Goal: Navigation & Orientation: Find specific page/section

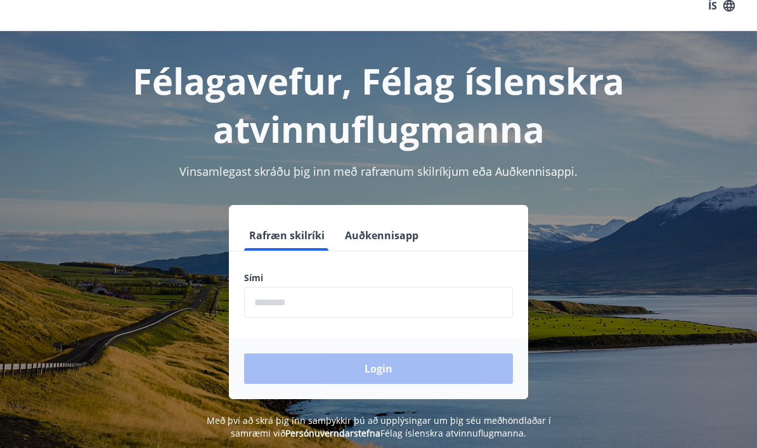
scroll to position [21, 0]
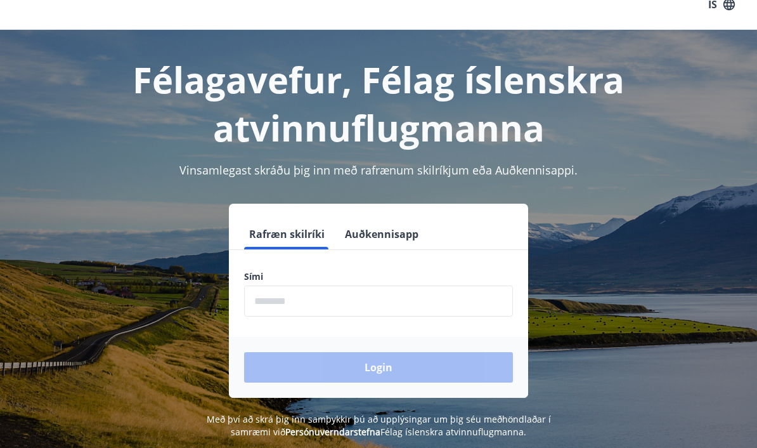
click at [334, 311] on input "phone" at bounding box center [378, 300] width 269 height 31
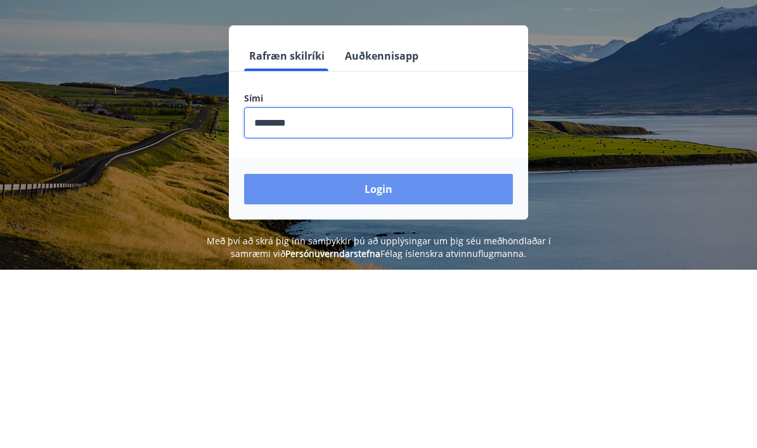
type input "********"
click at [411, 352] on button "Login" at bounding box center [378, 367] width 269 height 30
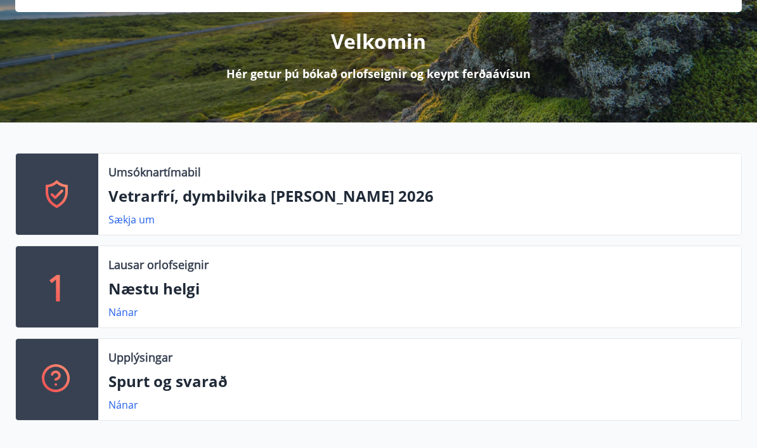
scroll to position [148, 0]
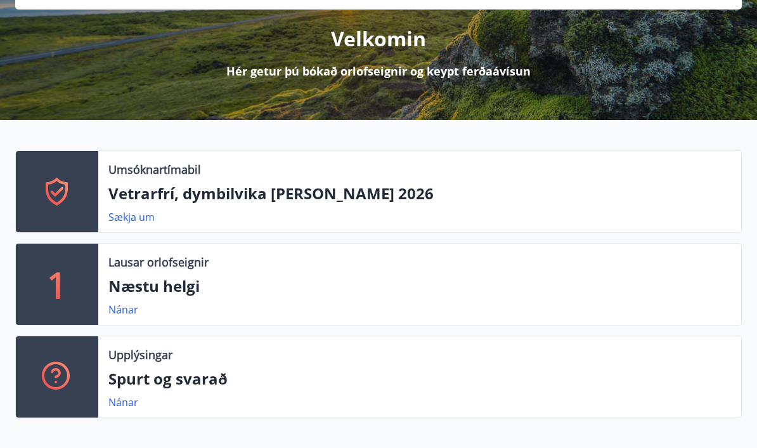
click at [186, 289] on p "Næstu helgi" at bounding box center [419, 286] width 623 height 22
click at [127, 314] on link "Nánar" at bounding box center [123, 309] width 30 height 14
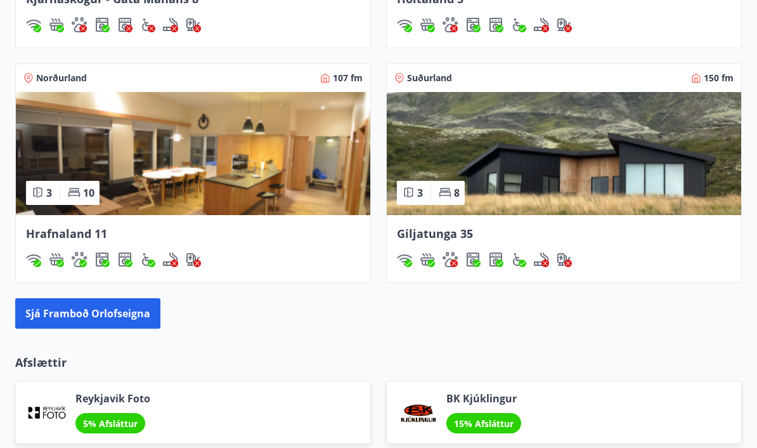
scroll to position [1212, 0]
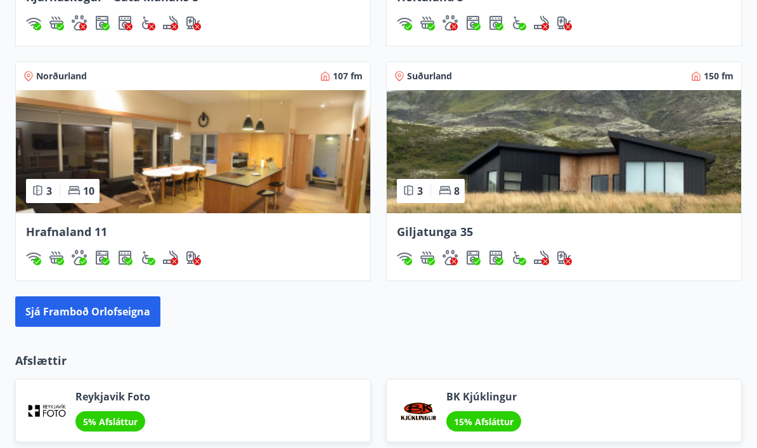
click at [598, 161] on img at bounding box center [564, 151] width 354 height 123
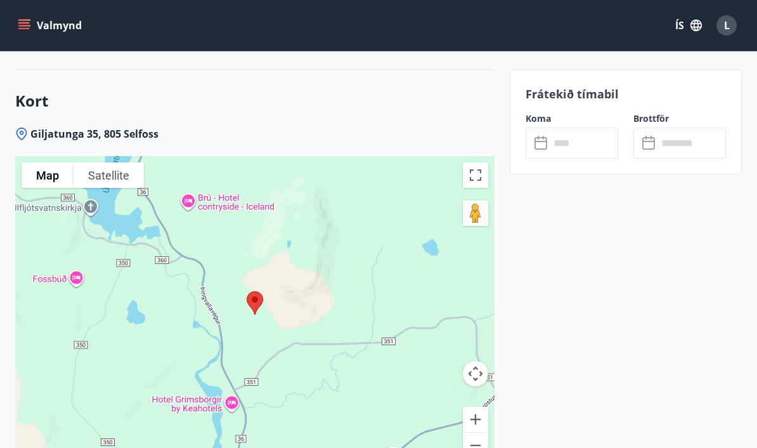
scroll to position [2212, 0]
click at [477, 162] on button "Toggle fullscreen view" at bounding box center [475, 174] width 25 height 25
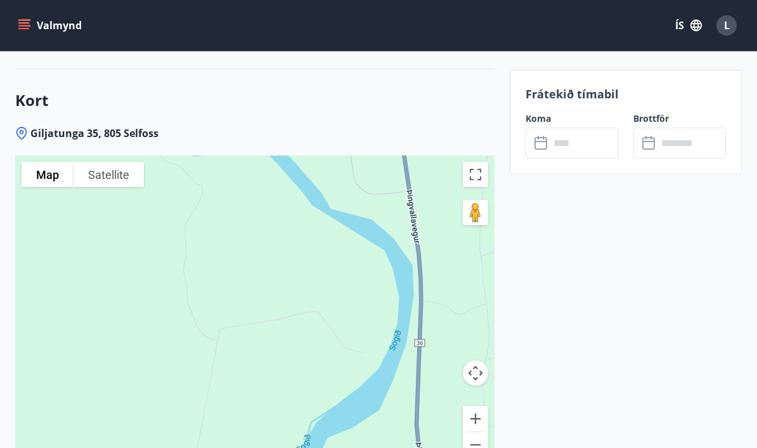
scroll to position [2257, 0]
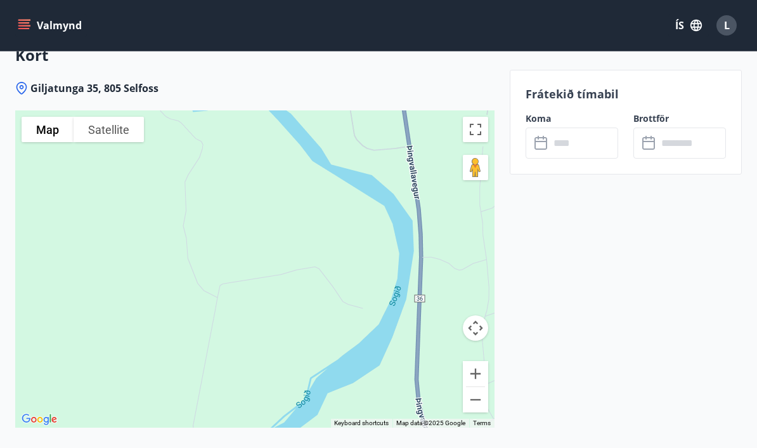
click at [479, 117] on button "Toggle fullscreen view" at bounding box center [475, 129] width 25 height 25
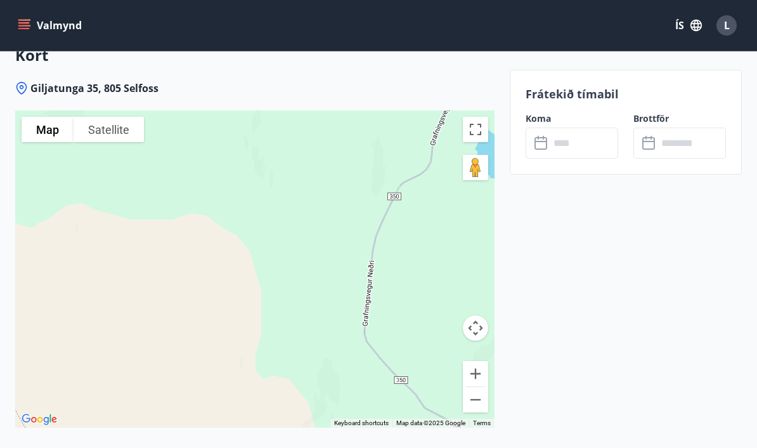
click at [483, 117] on button "Toggle fullscreen view" at bounding box center [475, 129] width 25 height 25
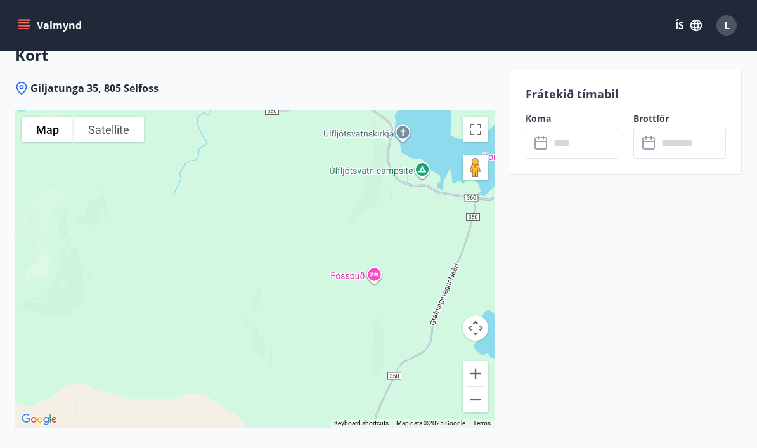
click at [483, 117] on button "Toggle fullscreen view" at bounding box center [475, 129] width 25 height 25
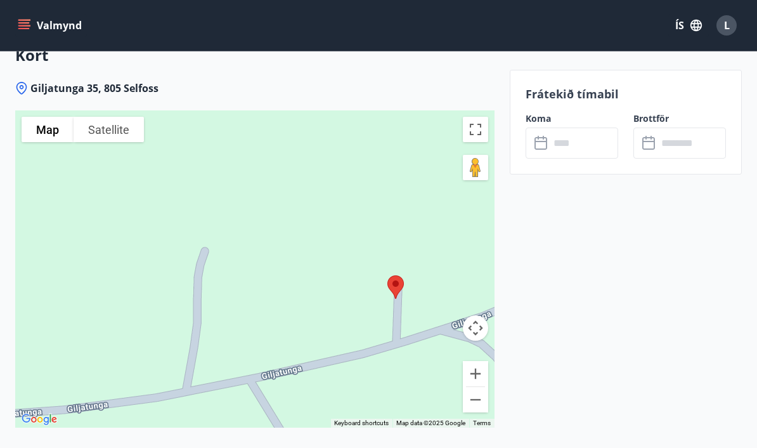
click at [110, 117] on button "Satellite" at bounding box center [109, 129] width 70 height 25
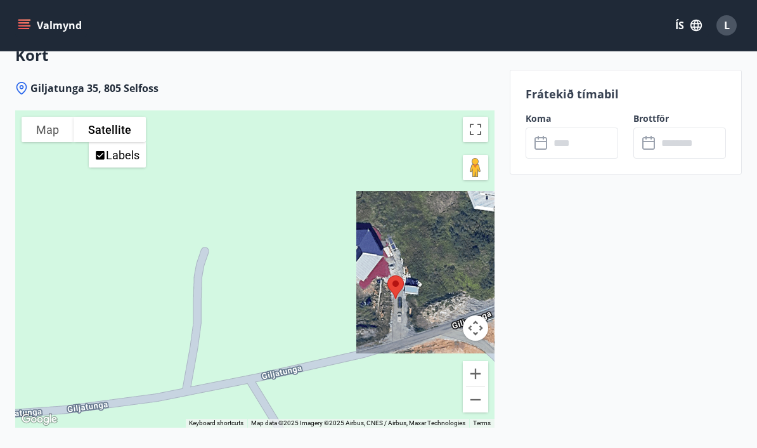
click at [117, 148] on label "Labels" at bounding box center [123, 154] width 34 height 13
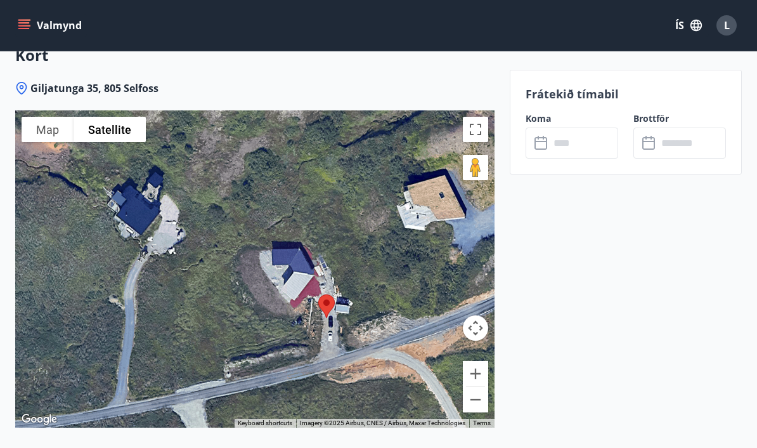
click at [479, 117] on button "Toggle fullscreen view" at bounding box center [475, 129] width 25 height 25
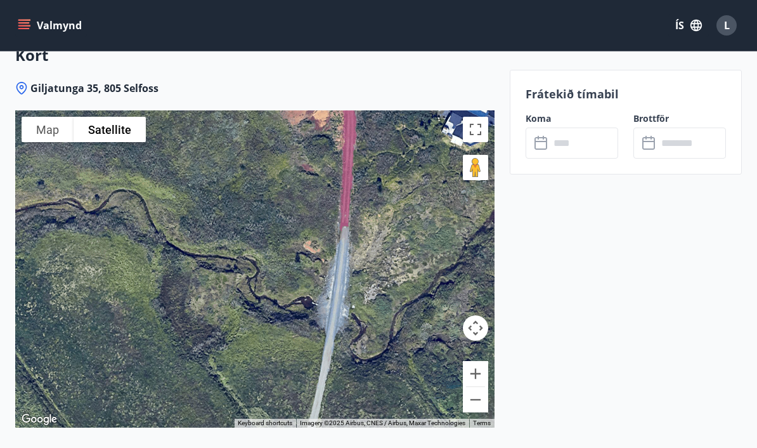
click at [488, 339] on div at bounding box center [254, 268] width 479 height 317
click at [485, 387] on button "Zoom out" at bounding box center [475, 399] width 25 height 25
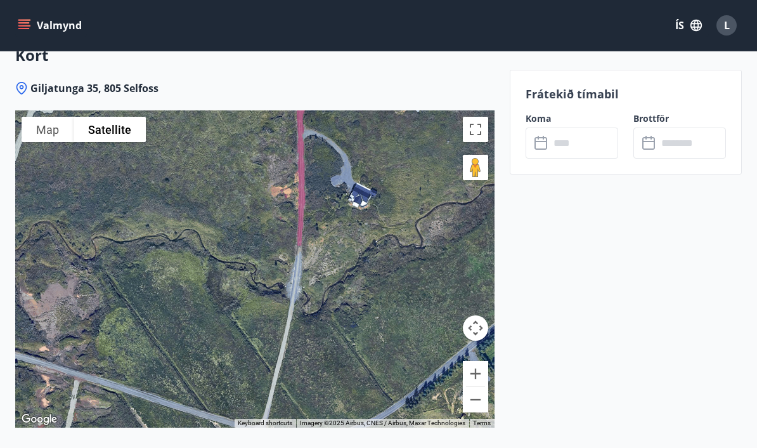
click at [489, 110] on div at bounding box center [254, 268] width 479 height 317
click at [480, 117] on button "Toggle fullscreen view" at bounding box center [475, 129] width 25 height 25
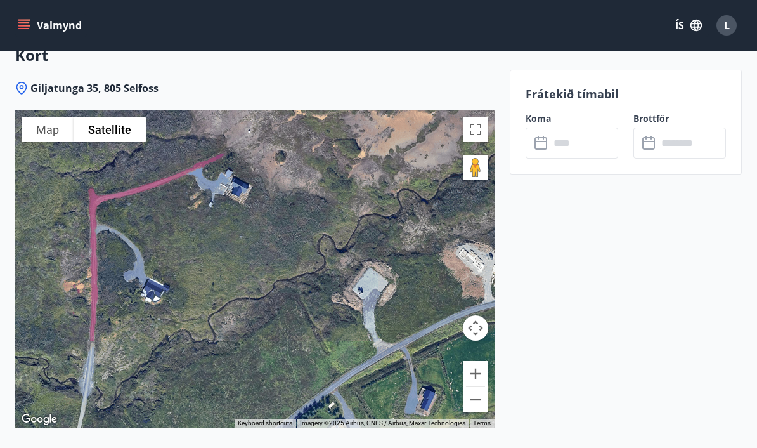
click at [494, 110] on div at bounding box center [254, 268] width 479 height 317
click at [485, 117] on button "Toggle fullscreen view" at bounding box center [475, 129] width 25 height 25
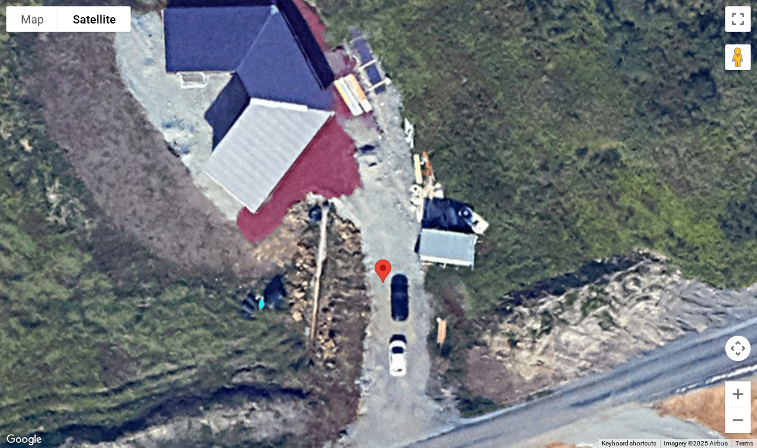
scroll to position [2188, 0]
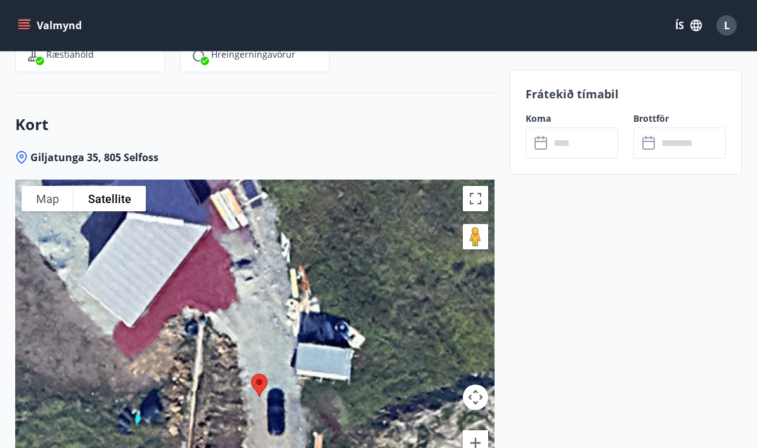
click at [68, 28] on button "Valmynd" at bounding box center [51, 25] width 72 height 23
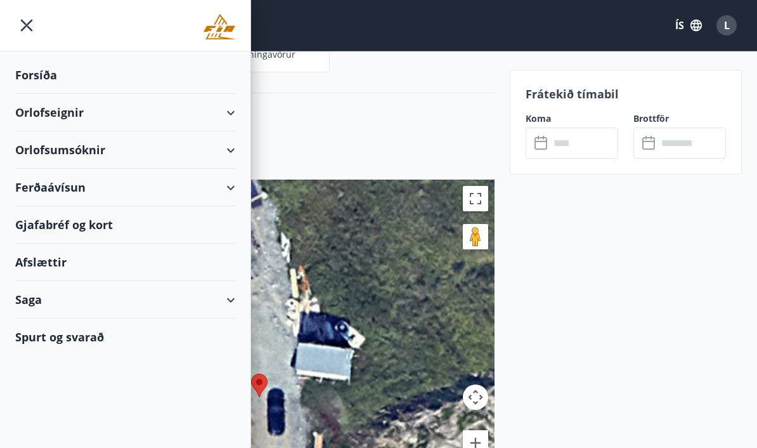
click at [27, 262] on div "Afslættir" at bounding box center [125, 261] width 220 height 37
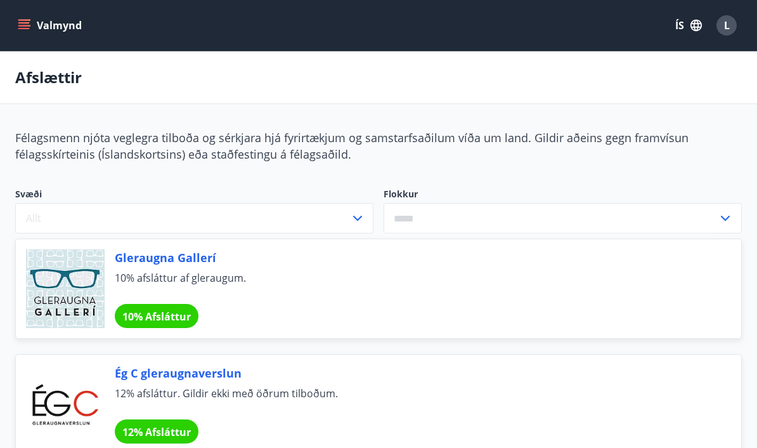
click at [36, 27] on button "Valmynd" at bounding box center [51, 25] width 72 height 23
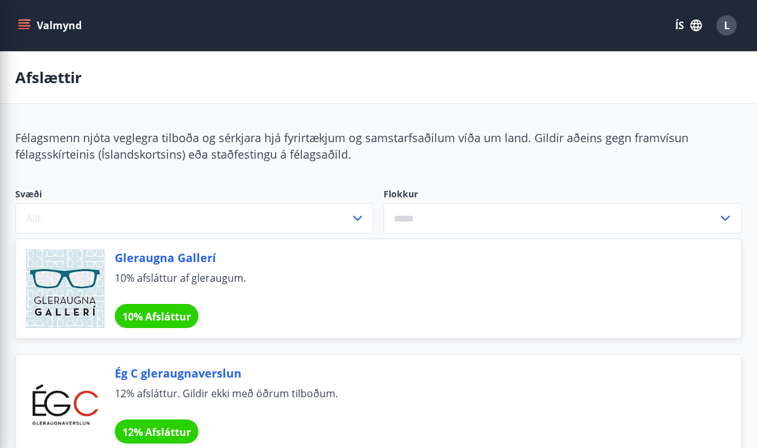
click at [515, 103] on div "Afslættir" at bounding box center [378, 77] width 757 height 53
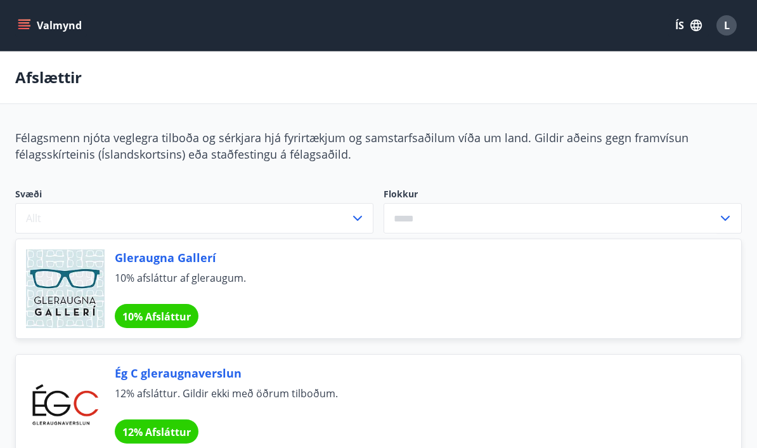
click at [31, 30] on button "Valmynd" at bounding box center [51, 25] width 72 height 23
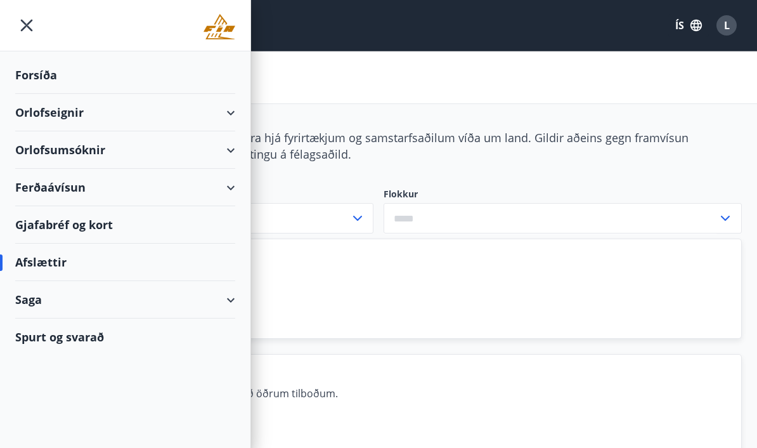
click at [108, 224] on div "Gjafabréf og kort" at bounding box center [125, 224] width 220 height 37
